Goal: Navigation & Orientation: Find specific page/section

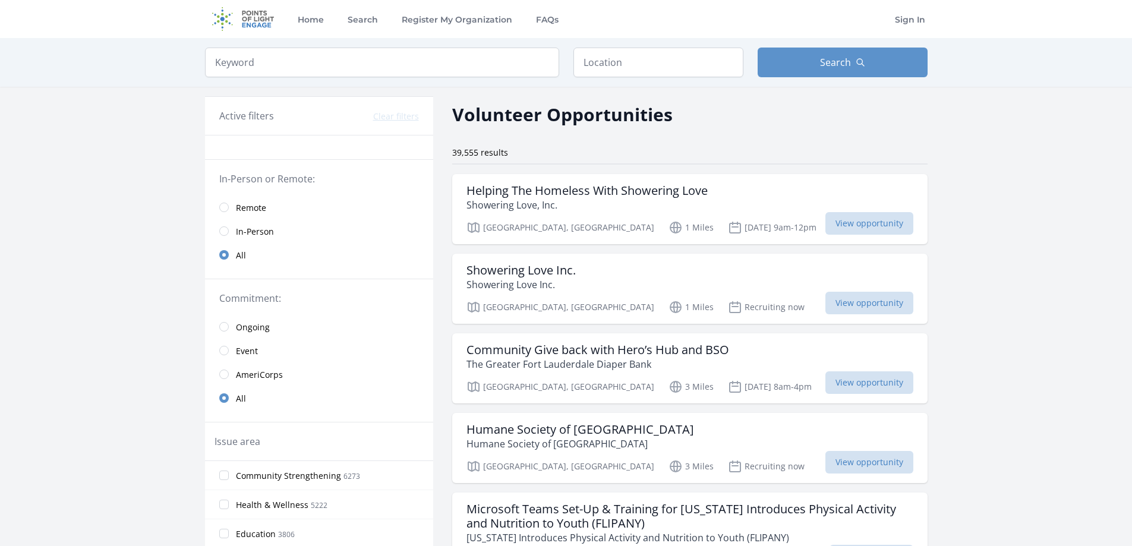
click at [255, 15] on img at bounding box center [243, 19] width 77 height 38
click at [224, 17] on img at bounding box center [243, 19] width 77 height 38
